Goal: Task Accomplishment & Management: Use online tool/utility

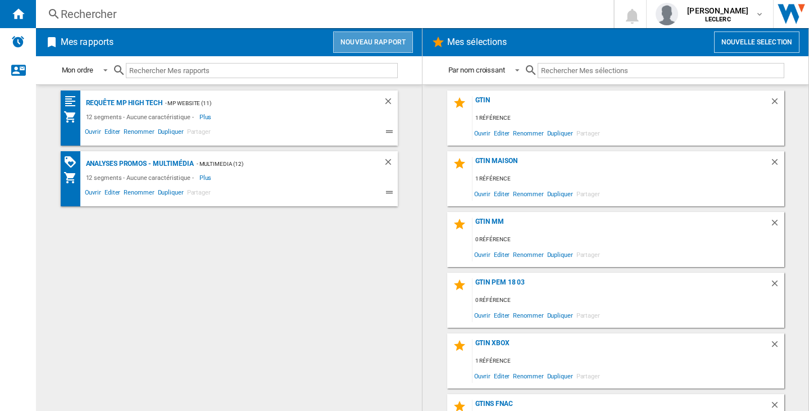
click at [362, 37] on button "Nouveau rapport" at bounding box center [373, 41] width 80 height 21
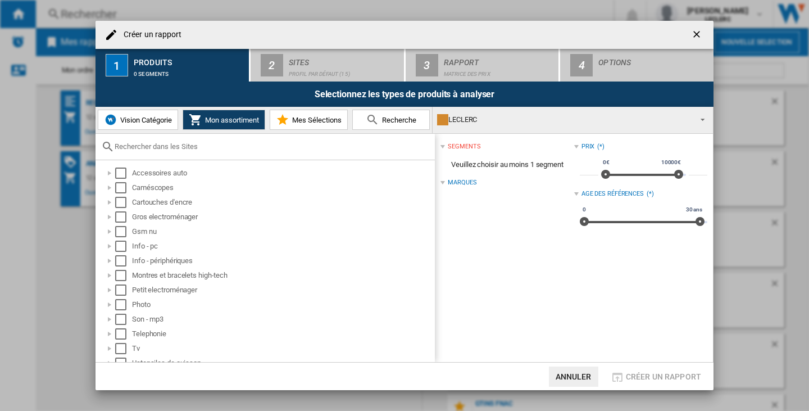
click at [562, 125] on div "LECLERC" at bounding box center [563, 120] width 253 height 16
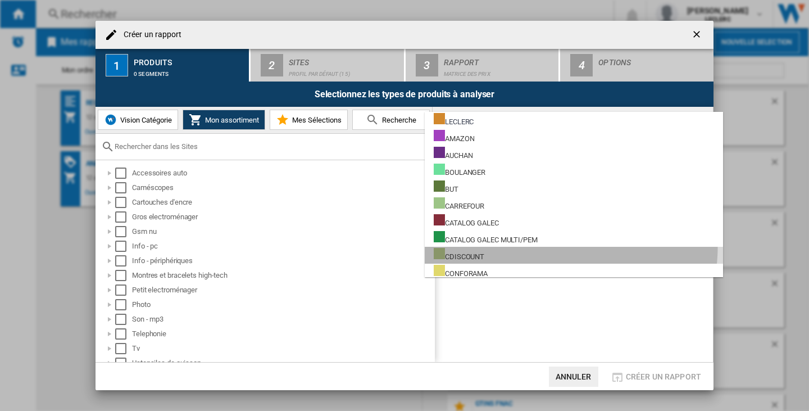
click at [547, 247] on md-option "CDISCOUNT" at bounding box center [574, 255] width 298 height 17
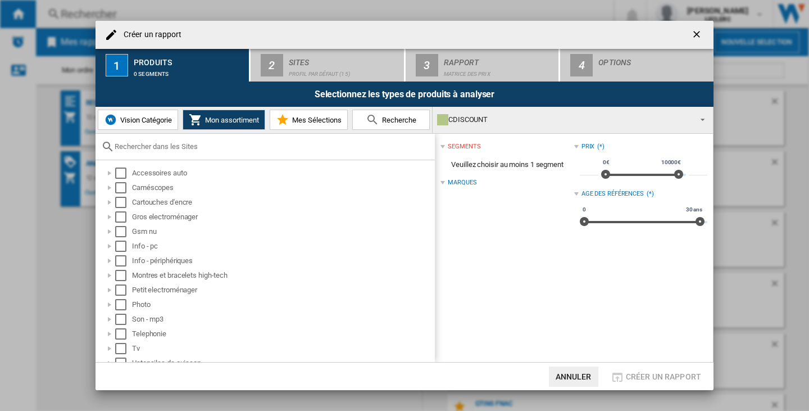
click at [524, 125] on div "CDISCOUNT" at bounding box center [563, 120] width 253 height 16
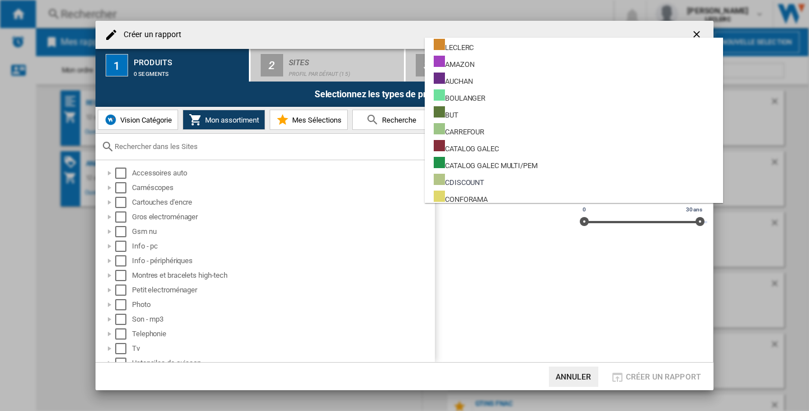
scroll to position [61, 0]
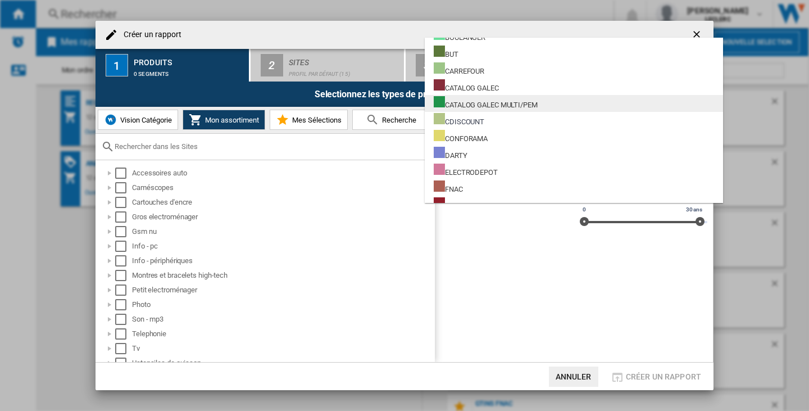
click at [507, 98] on div "CATALOG GALEC MULTI/PEM" at bounding box center [486, 103] width 104 height 14
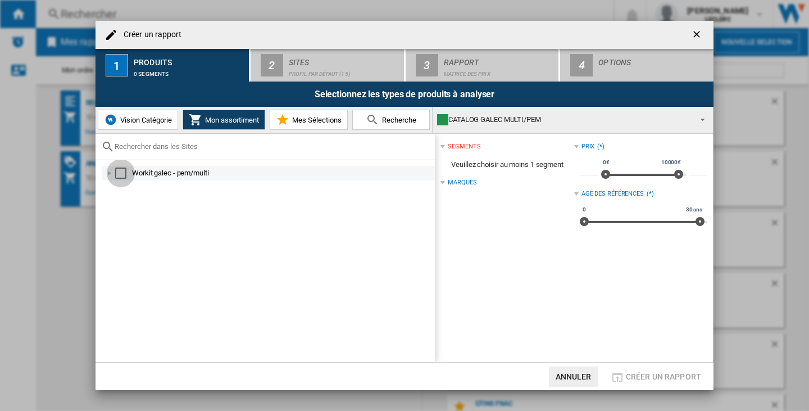
click at [119, 175] on div "Select" at bounding box center [120, 172] width 11 height 11
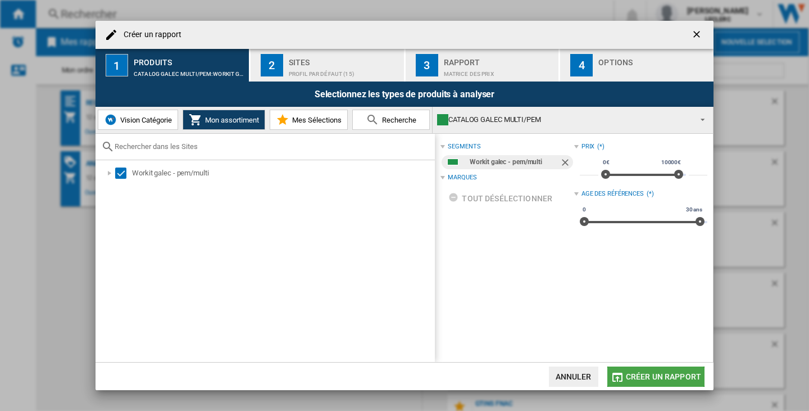
click at [692, 381] on button "Créer un rapport" at bounding box center [655, 376] width 97 height 20
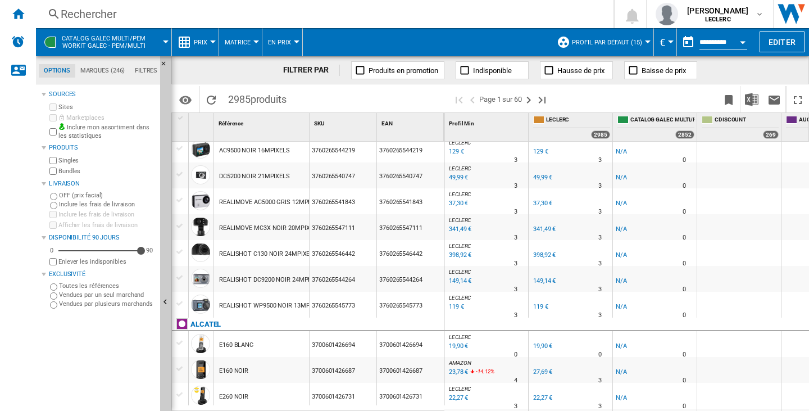
scroll to position [1083, 0]
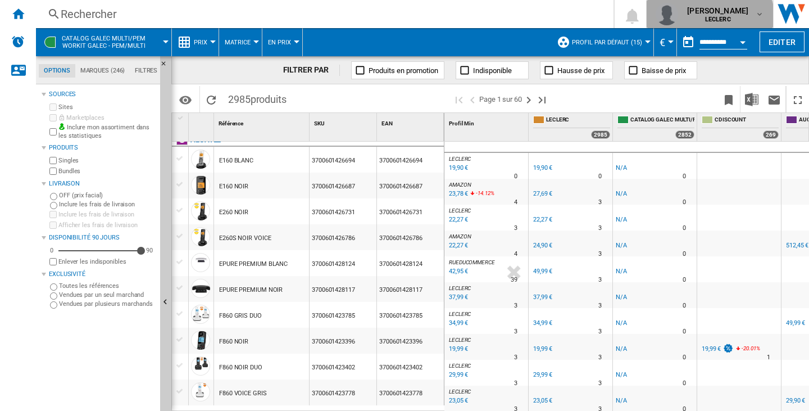
click at [704, 23] on div "valentin gregoire LECLERC" at bounding box center [710, 14] width 108 height 22
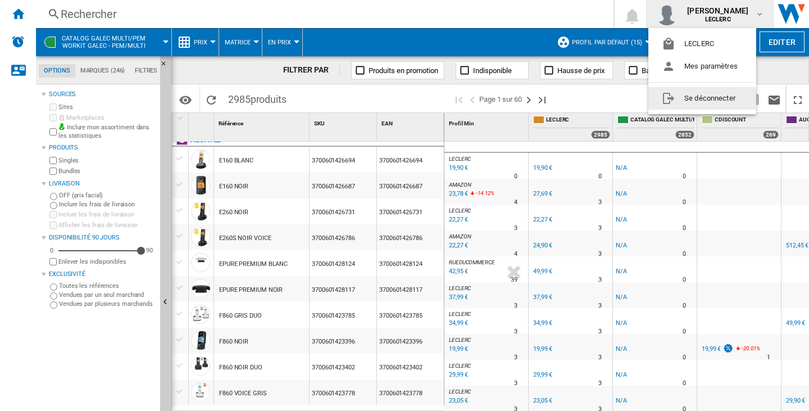
click at [713, 100] on button "Se déconnecter" at bounding box center [702, 98] width 108 height 22
